Goal: Transaction & Acquisition: Purchase product/service

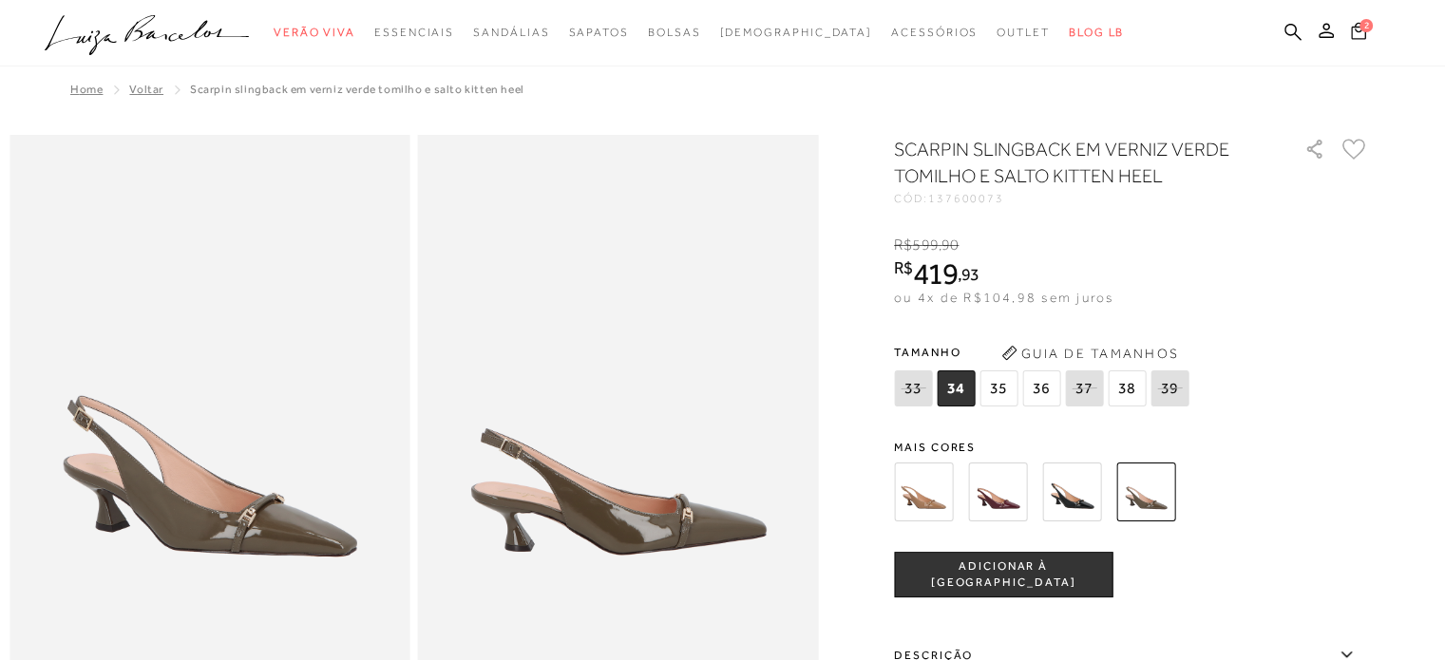
click at [1357, 28] on icon at bounding box center [1358, 31] width 15 height 18
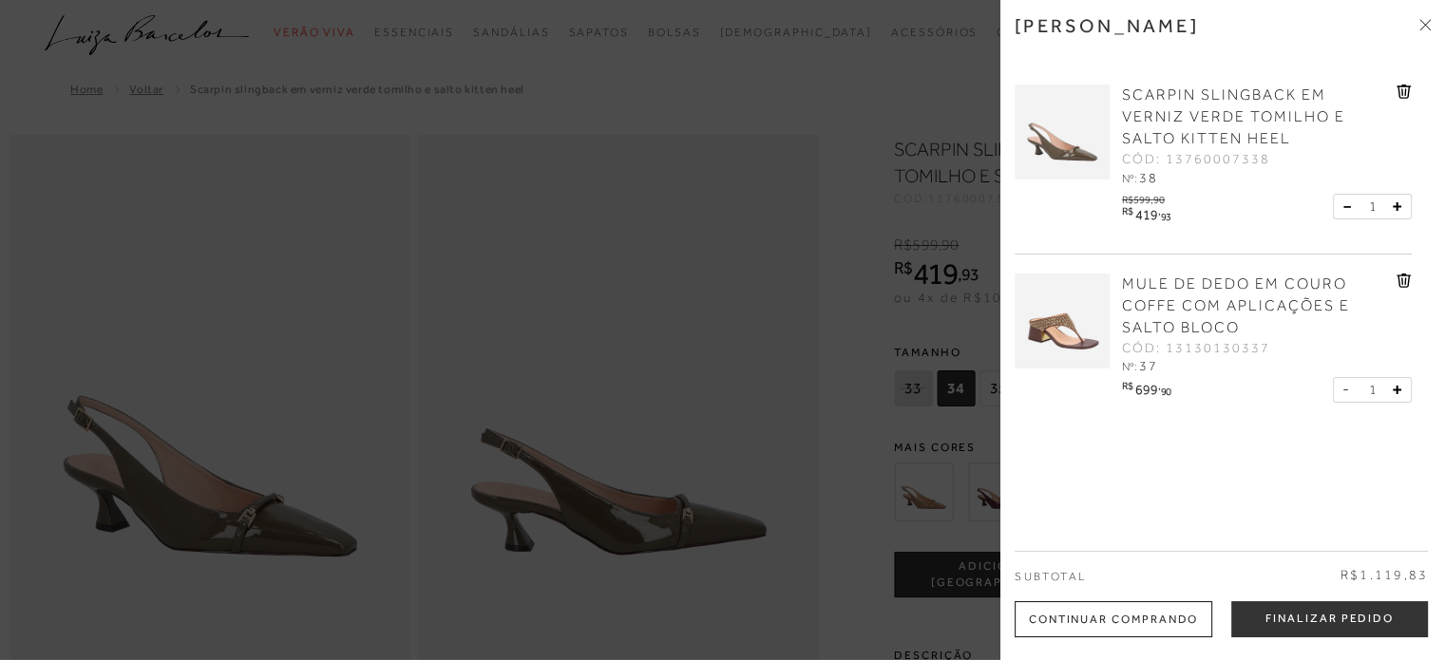
click at [1060, 322] on img at bounding box center [1061, 321] width 95 height 95
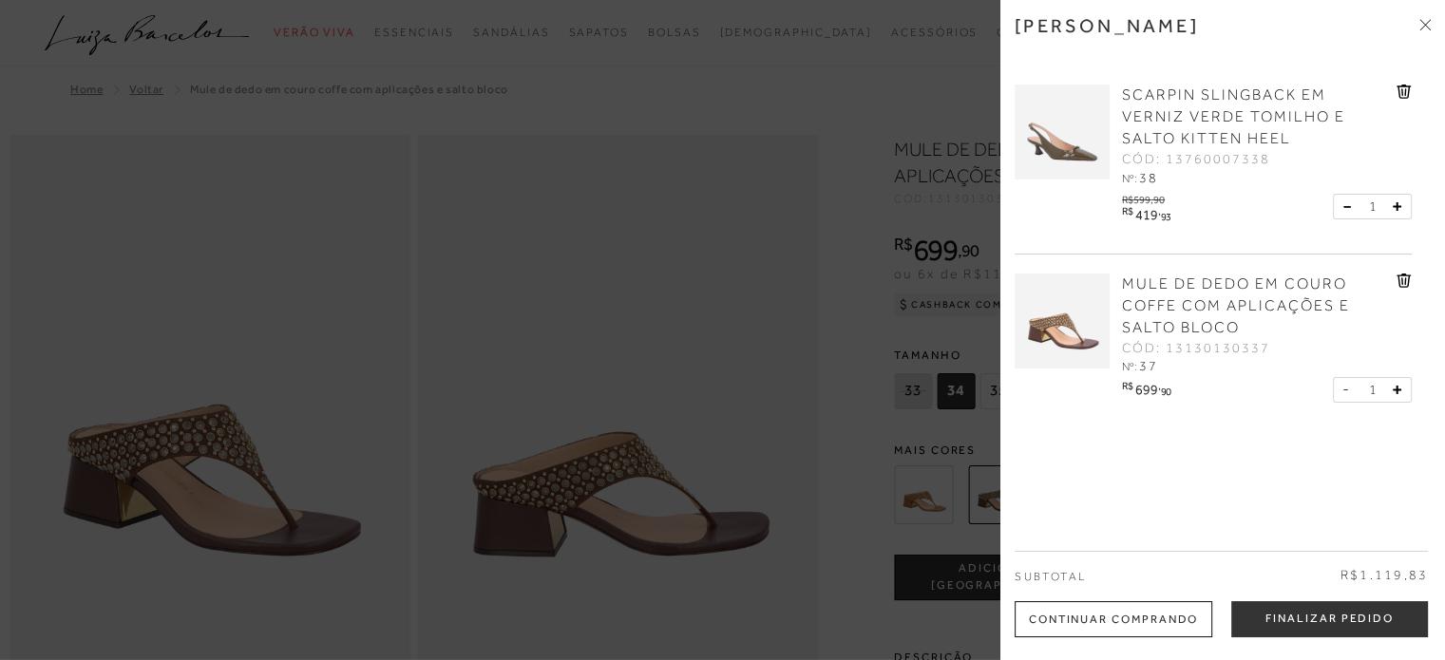
click at [1421, 29] on icon at bounding box center [1424, 24] width 11 height 11
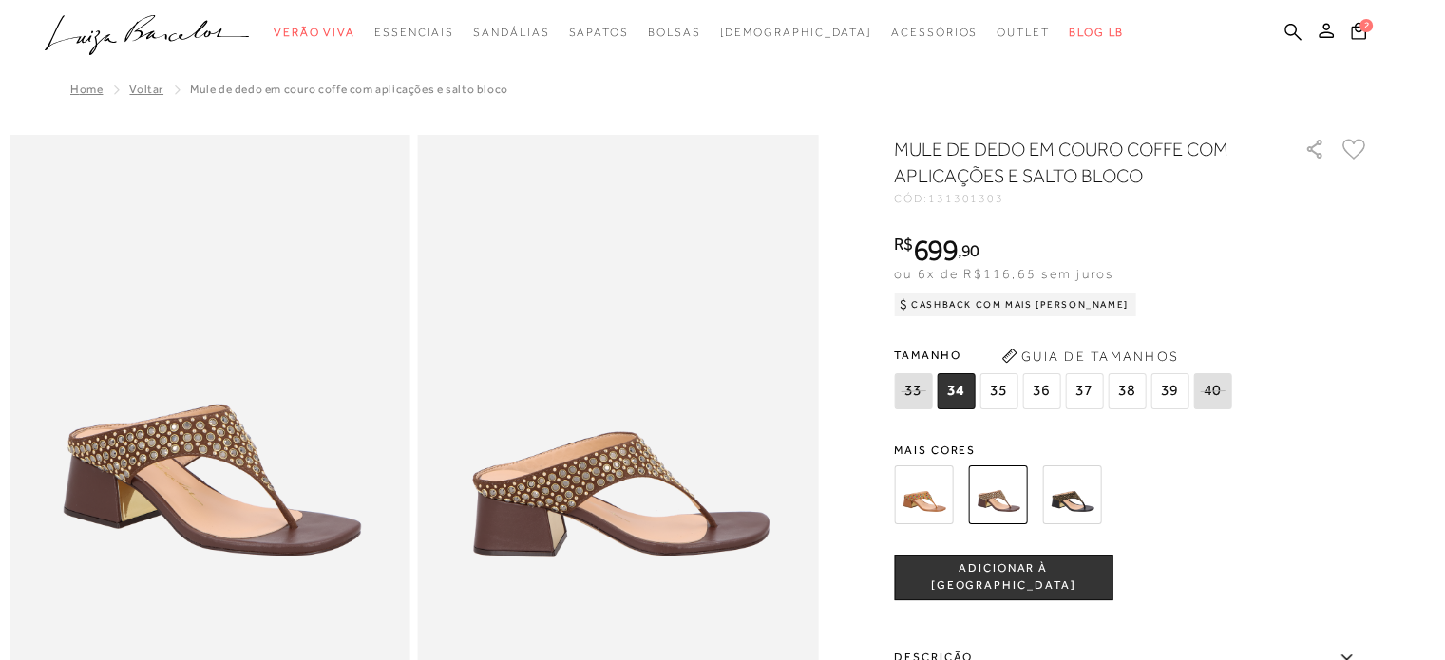
click at [1125, 387] on span "38" at bounding box center [1126, 391] width 38 height 36
click at [1030, 576] on span "ADICIONAR À [GEOGRAPHIC_DATA]" at bounding box center [1003, 576] width 217 height 33
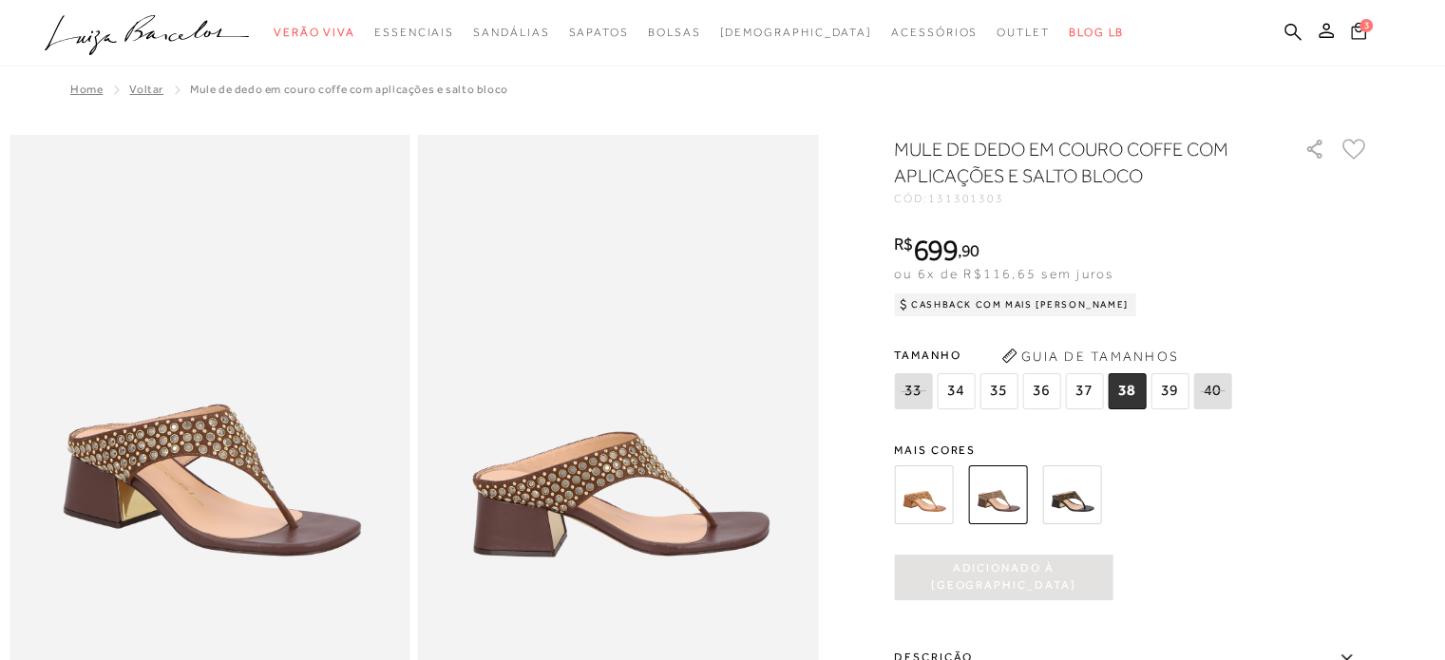
click at [1369, 28] on span "3" at bounding box center [1367, 24] width 16 height 16
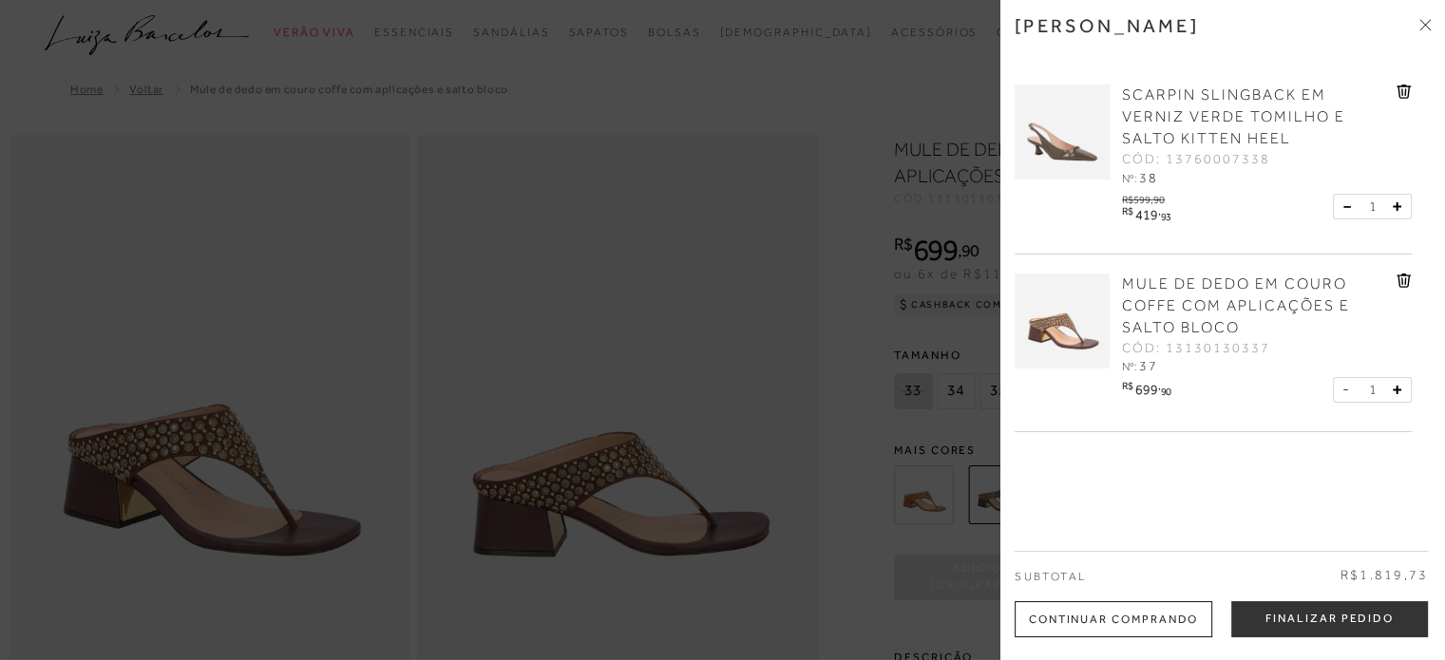
click at [1404, 281] on icon at bounding box center [1405, 281] width 2 height 8
click at [820, 287] on div at bounding box center [722, 330] width 1445 height 660
